Goal: Task Accomplishment & Management: Manage account settings

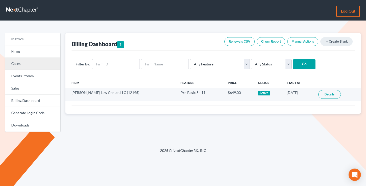
click at [16, 58] on link "Cases" at bounding box center [32, 64] width 55 height 12
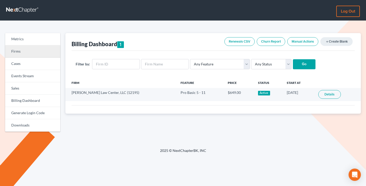
click at [16, 52] on link "Firms" at bounding box center [32, 51] width 55 height 12
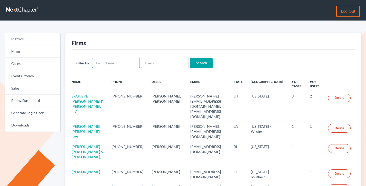
click at [114, 62] on input "text" at bounding box center [116, 63] width 48 height 10
paste input "Law Office of William C. Burn"
type input "Law Office of William C. Burn"
click at [190, 58] on input "Search" at bounding box center [201, 63] width 23 height 10
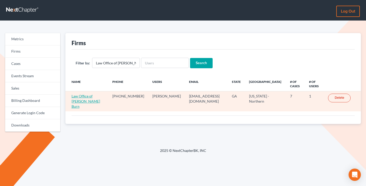
click at [76, 101] on link "Law Office of William C. Burn" at bounding box center [86, 101] width 28 height 15
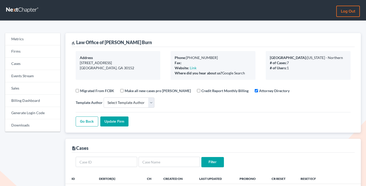
select select
click at [20, 101] on link "Billing Dashboard" at bounding box center [32, 101] width 55 height 12
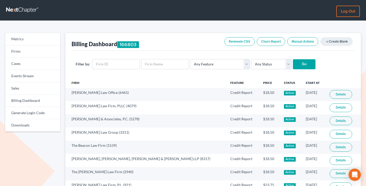
click at [118, 58] on div "Filter by: Any Feature Start Plus Plan Pro Plus Plan Whoa Plan Credit Report Cr…" at bounding box center [213, 64] width 283 height 27
click at [118, 62] on input "text" at bounding box center [116, 64] width 48 height 10
paste input "3497"
type input "3497"
click at [293, 59] on input "Go" at bounding box center [304, 64] width 23 height 10
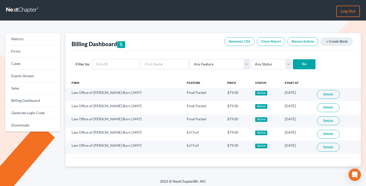
click at [346, 15] on link "Log out" at bounding box center [348, 11] width 24 height 11
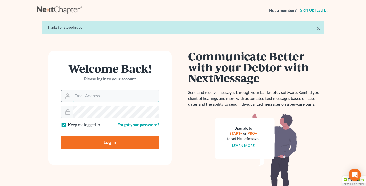
type input "tim@nextchapterbk.com"
click at [124, 93] on input "tim@nextchapterbk.com" at bounding box center [116, 95] width 86 height 11
click at [117, 144] on input "Log In" at bounding box center [110, 142] width 98 height 13
type input "Thinking..."
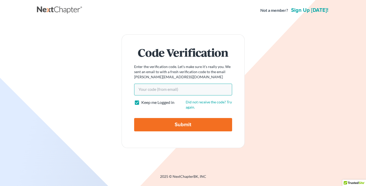
click at [180, 88] on input "Your code(from email)" at bounding box center [183, 90] width 98 height 12
paste input "78908d"
type input "78908d"
click at [134, 118] on input "Submit" at bounding box center [183, 124] width 98 height 13
type input "Thinking..."
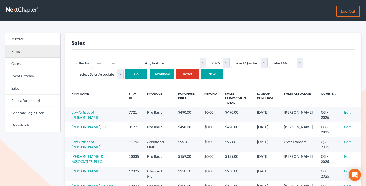
click at [27, 52] on link "Firms" at bounding box center [32, 51] width 55 height 12
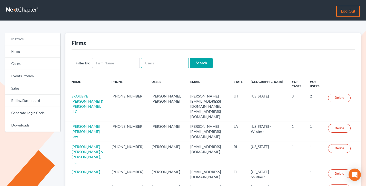
click at [153, 61] on input "text" at bounding box center [165, 63] width 48 height 10
paste input "douglaslawpractice@gmail.com"
type input "douglaslawpractice@gmail.com"
click at [190, 58] on input "Search" at bounding box center [201, 63] width 23 height 10
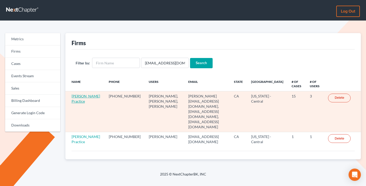
click at [77, 103] on link "Douglas Law Practice" at bounding box center [86, 98] width 28 height 9
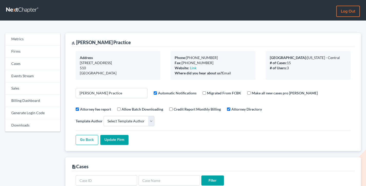
select select
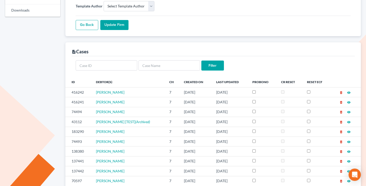
scroll to position [106, 0]
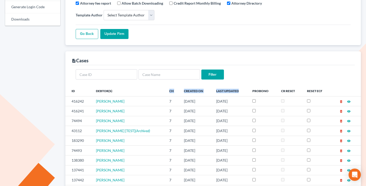
drag, startPoint x: 242, startPoint y: 79, endPoint x: 140, endPoint y: 80, distance: 101.5
click at [140, 86] on tr "ID Debtor(s) Ch Created On Last Updated ProBono CR Reset Reset ECF" at bounding box center [213, 91] width 296 height 10
click at [140, 86] on th "Debtor(s)" at bounding box center [128, 91] width 73 height 10
drag, startPoint x: 137, startPoint y: 79, endPoint x: 71, endPoint y: 77, distance: 66.2
click at [71, 86] on tr "ID Debtor(s) Ch Created On Last Updated ProBono CR Reset Reset ECF" at bounding box center [213, 91] width 296 height 10
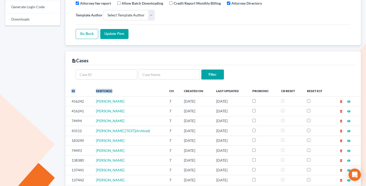
click at [71, 86] on th "ID" at bounding box center [78, 91] width 26 height 10
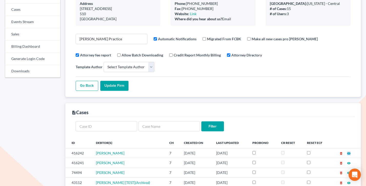
scroll to position [0, 0]
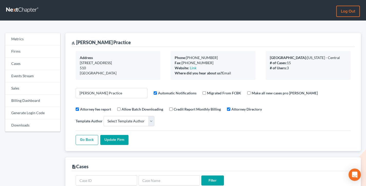
click at [236, 73] on div "Where did you hear about us? Email" at bounding box center [213, 72] width 77 height 5
drag, startPoint x: 234, startPoint y: 77, endPoint x: 173, endPoint y: 52, distance: 65.9
click at [173, 52] on div "Phone: 909-342-6229 Fax: (909) 583-9308 Website: Link Where did you hear about …" at bounding box center [212, 65] width 85 height 29
click at [351, 175] on div "Open Intercom Messenger" at bounding box center [355, 175] width 14 height 14
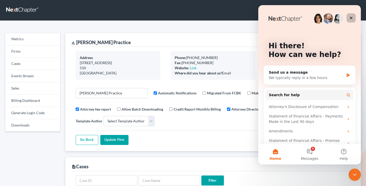
click at [353, 16] on icon "Close" at bounding box center [351, 18] width 4 height 4
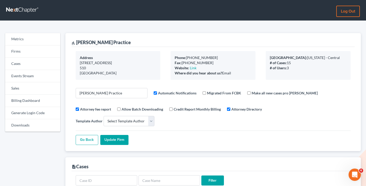
click at [346, 11] on link "Log out" at bounding box center [348, 11] width 24 height 11
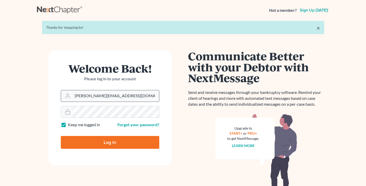
click at [102, 95] on input "[PERSON_NAME][EMAIL_ADDRESS][DOMAIN_NAME]" at bounding box center [116, 95] width 86 height 11
type input "[EMAIL_ADDRESS][DOMAIN_NAME]"
click at [94, 149] on form "Welcome Back! Please log in to your account Email Address [EMAIL_ADDRESS][DOMAI…" at bounding box center [109, 107] width 123 height 115
click at [97, 142] on input "Log In" at bounding box center [110, 142] width 98 height 13
type input "Thinking..."
